Goal: Task Accomplishment & Management: Manage account settings

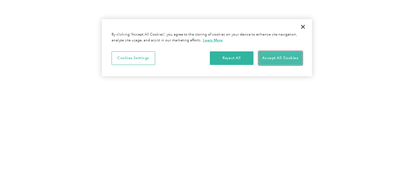
click at [280, 54] on button "Accept All Cookies" at bounding box center [281, 58] width 44 height 14
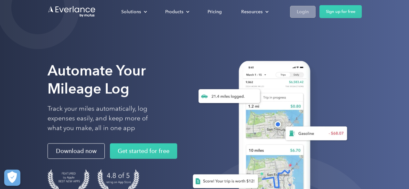
click at [309, 9] on link "Login" at bounding box center [303, 12] width 26 height 12
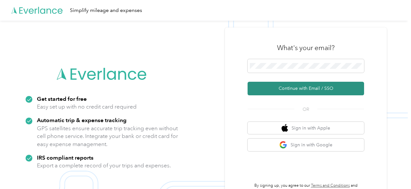
click at [300, 87] on button "Continue with Email / SSO" at bounding box center [306, 89] width 116 height 14
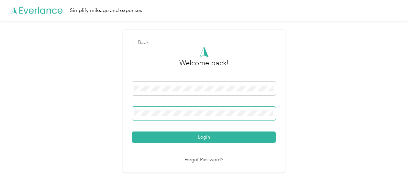
click at [132, 132] on button "Login" at bounding box center [204, 137] width 144 height 11
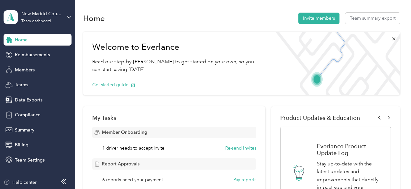
click at [133, 148] on span "1 driver needs to accept invite" at bounding box center [133, 148] width 62 height 7
click at [240, 150] on button "Re-send invites" at bounding box center [240, 148] width 31 height 7
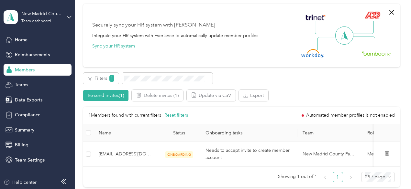
scroll to position [226, 0]
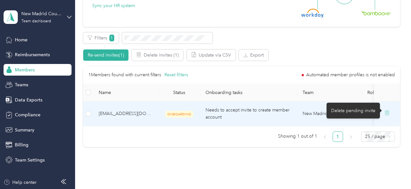
click at [386, 114] on icon at bounding box center [386, 112] width 5 height 5
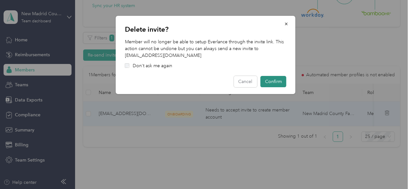
click at [277, 79] on button "Confirm" at bounding box center [273, 81] width 26 height 11
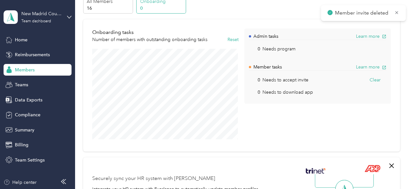
scroll to position [0, 0]
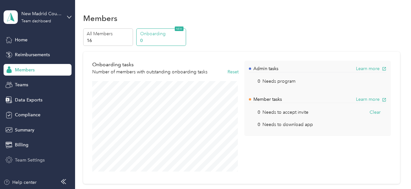
click at [28, 157] on span "Team Settings" at bounding box center [30, 160] width 30 height 7
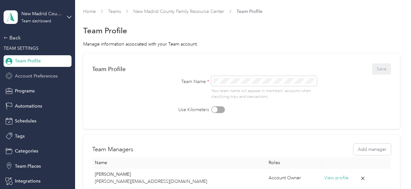
click at [37, 73] on span "Account Preferences" at bounding box center [36, 76] width 43 height 7
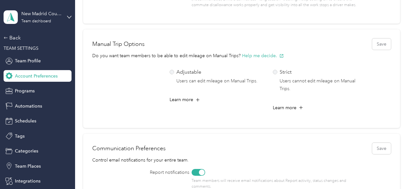
scroll to position [259, 0]
click at [280, 106] on span "Learn more" at bounding box center [285, 107] width 24 height 7
